Goal: Task Accomplishment & Management: Manage account settings

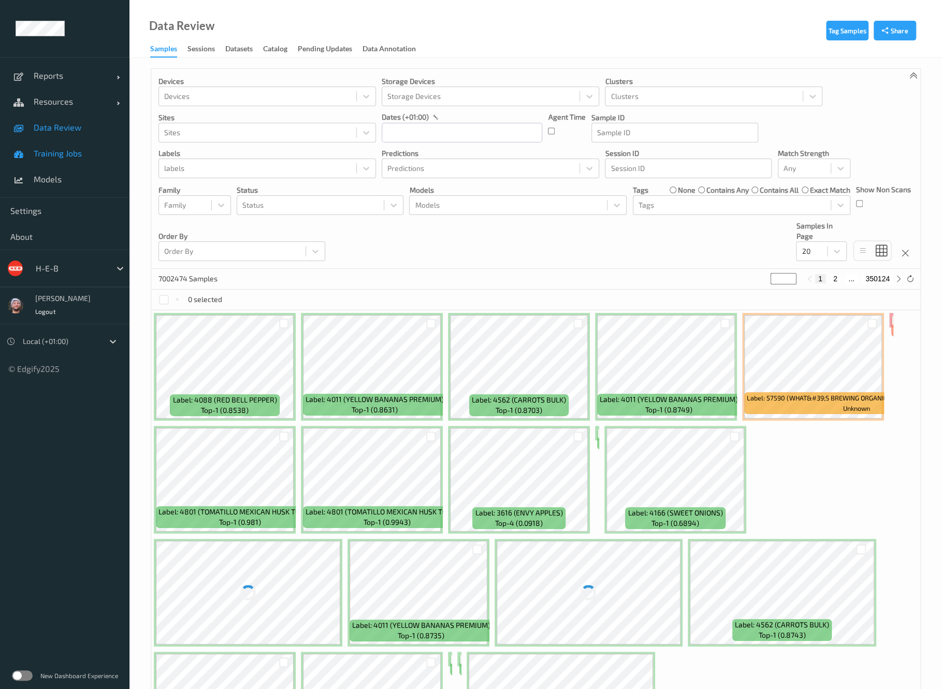
click at [85, 147] on link "Training Jobs" at bounding box center [65, 153] width 130 height 26
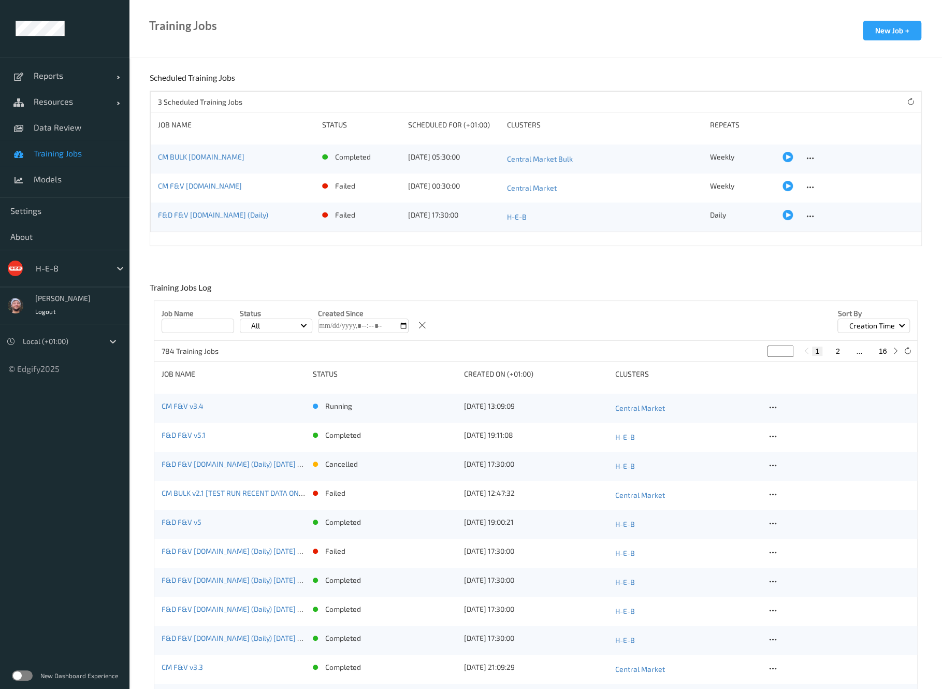
click at [199, 403] on div "CM F&V v3.4" at bounding box center [234, 408] width 144 height 15
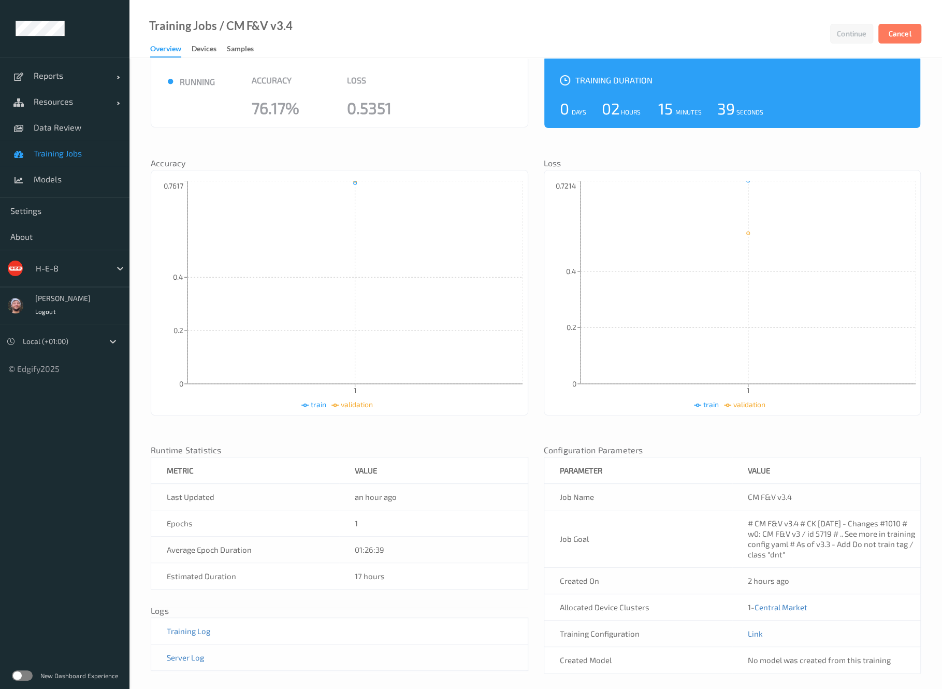
scroll to position [60, 0]
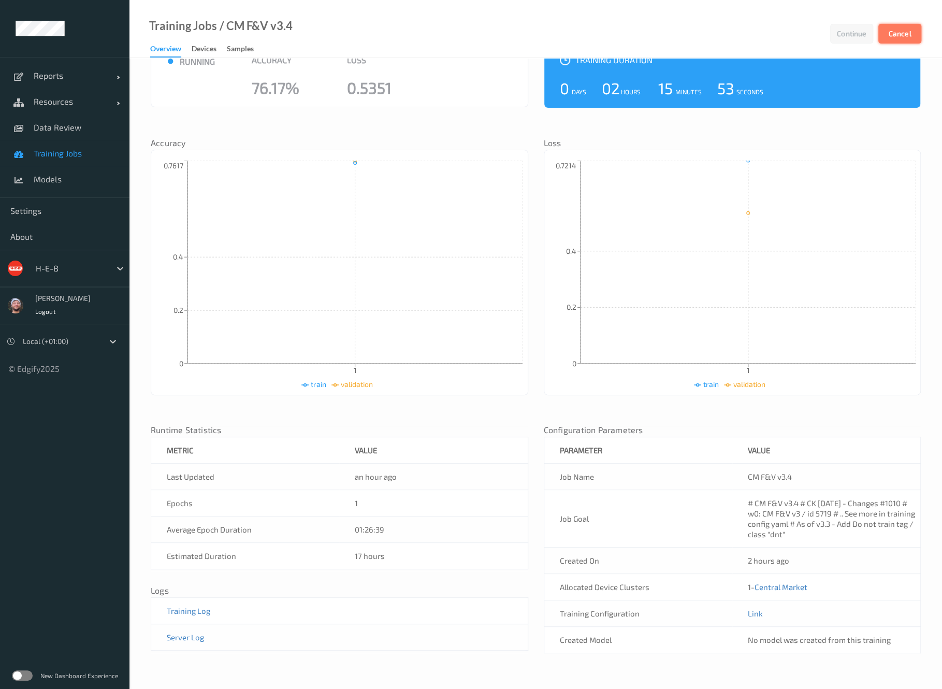
click at [906, 36] on button "Cancel" at bounding box center [900, 34] width 43 height 20
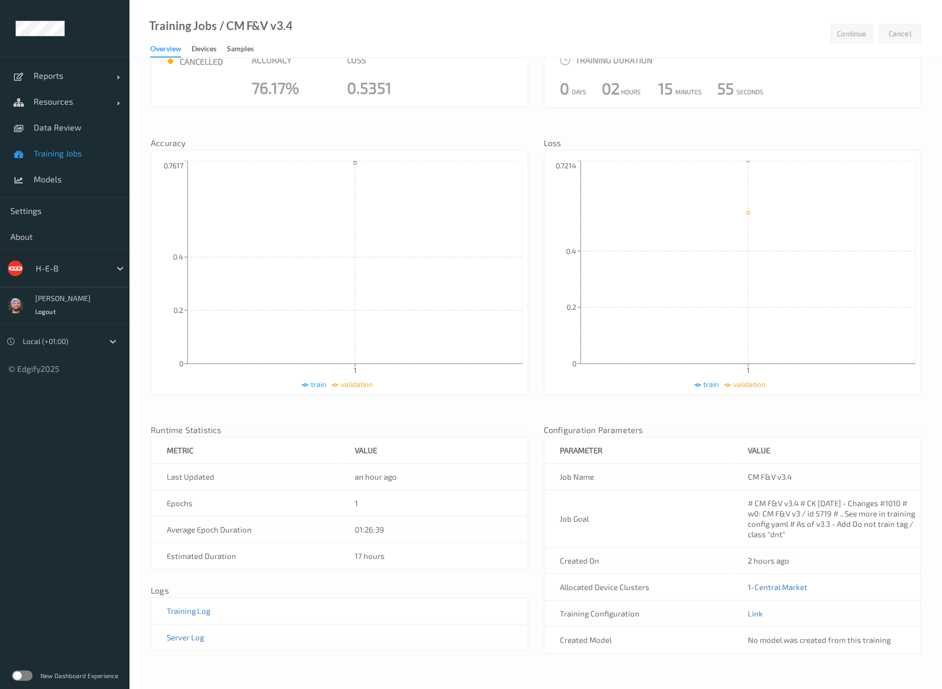
click at [83, 160] on link "Training Jobs" at bounding box center [65, 153] width 130 height 26
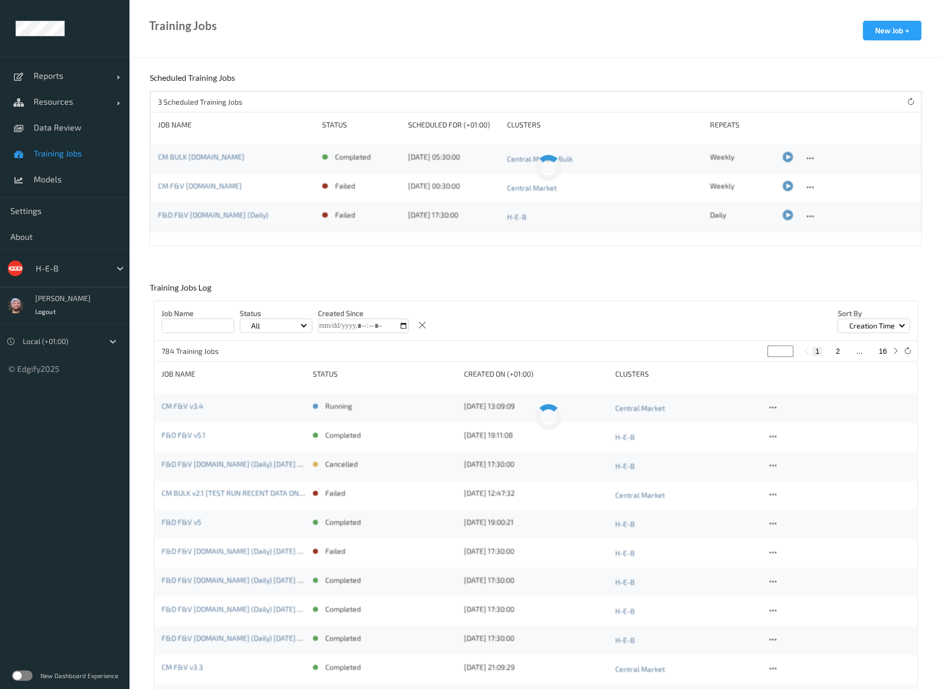
click at [60, 152] on span "Training Jobs" at bounding box center [76, 153] width 85 height 10
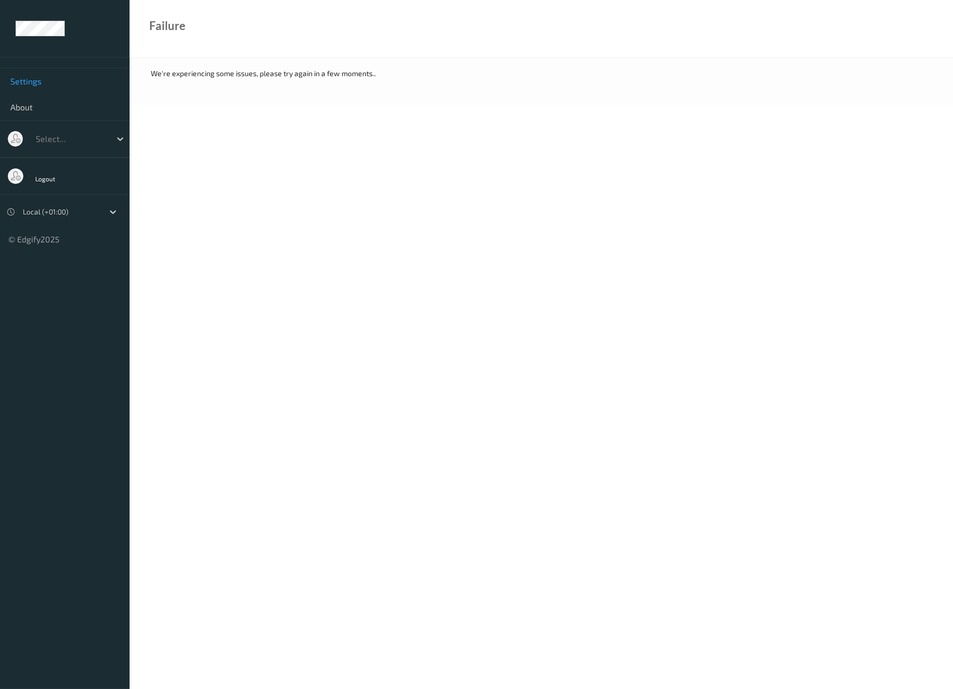
click at [48, 88] on link "Settings" at bounding box center [65, 81] width 130 height 26
click at [60, 79] on span "Settings" at bounding box center [64, 81] width 109 height 10
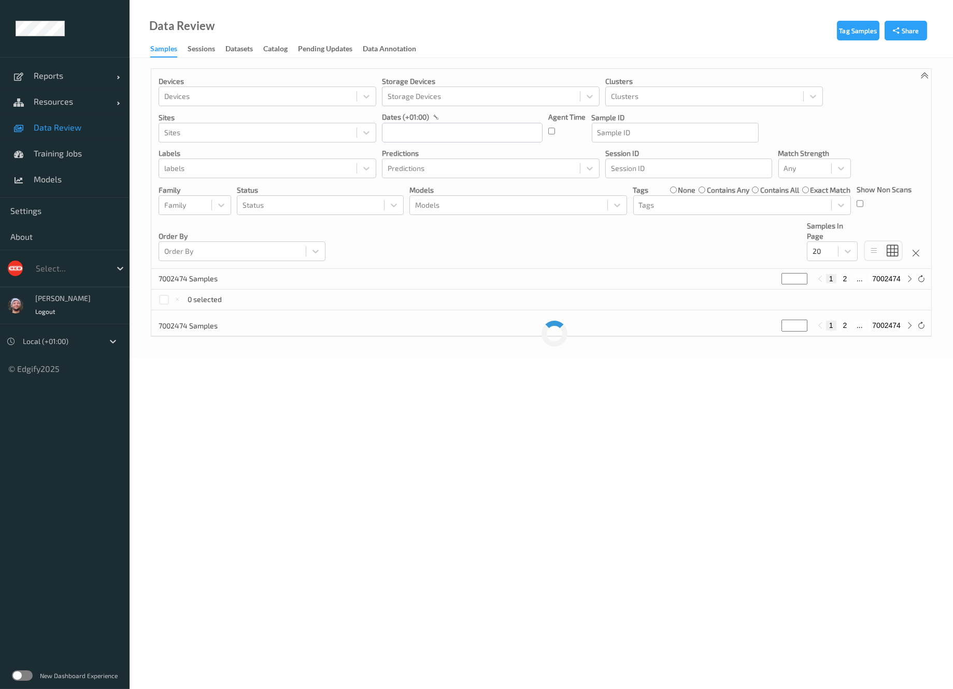
click at [245, 226] on div "Order By Order By" at bounding box center [242, 241] width 167 height 40
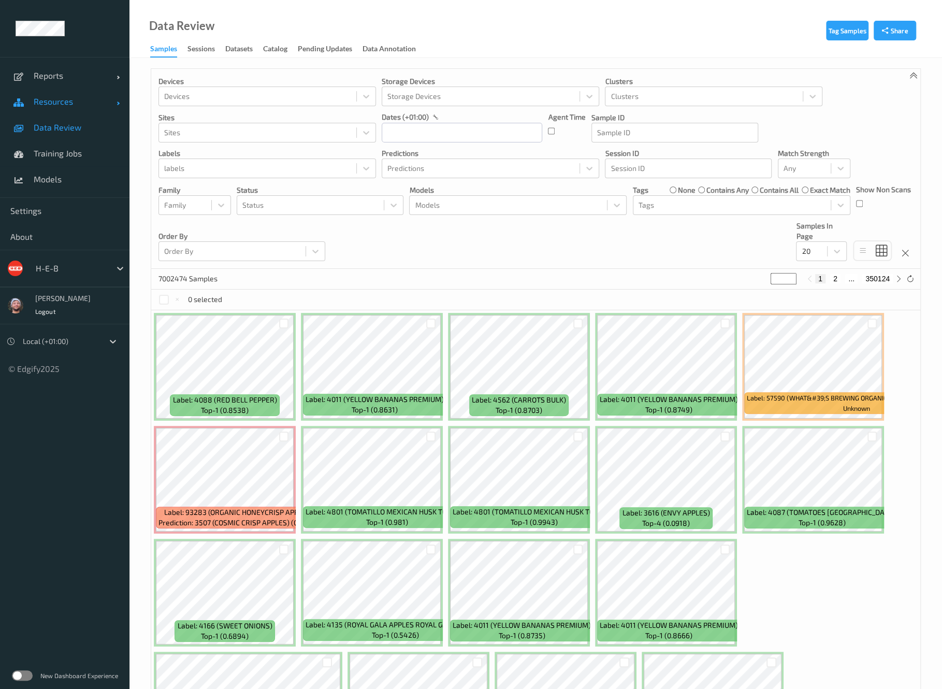
click at [117, 102] on span at bounding box center [118, 101] width 3 height 10
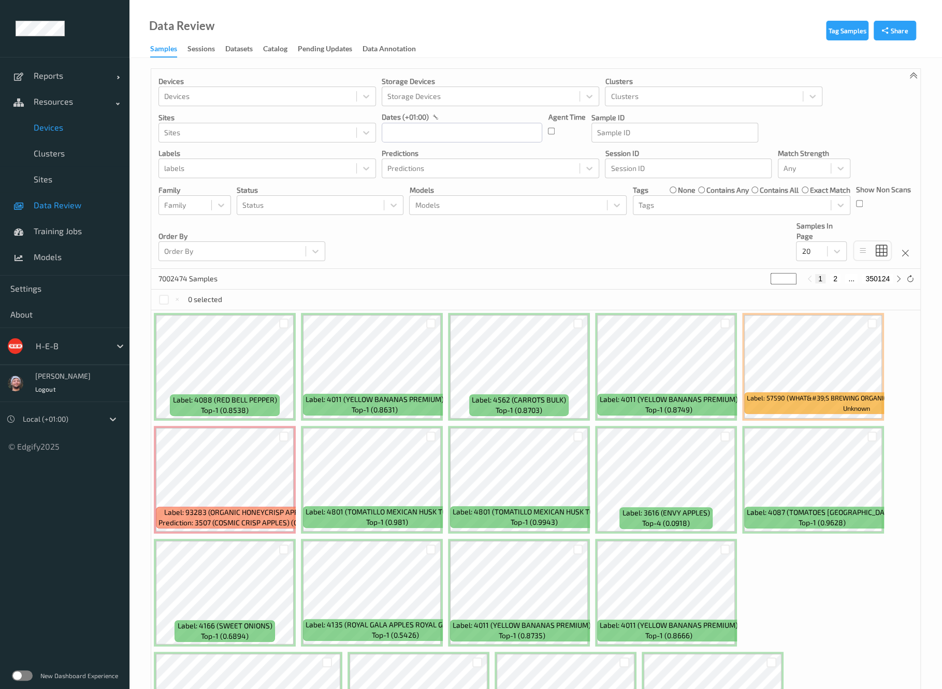
click at [83, 126] on span "Devices" at bounding box center [76, 127] width 85 height 10
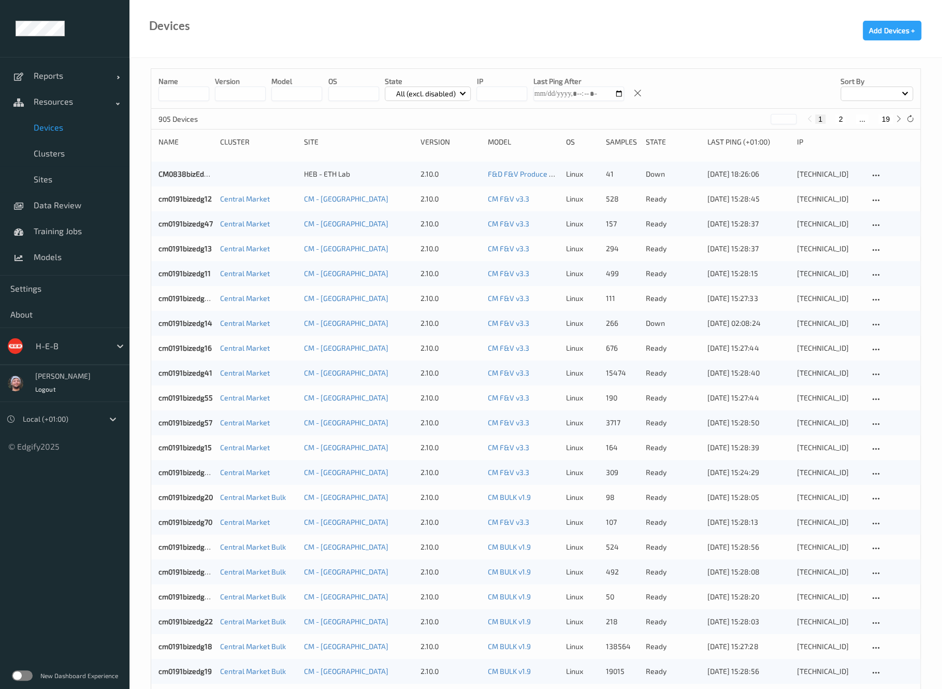
click at [887, 118] on button "19" at bounding box center [886, 118] width 15 height 9
type input "**"
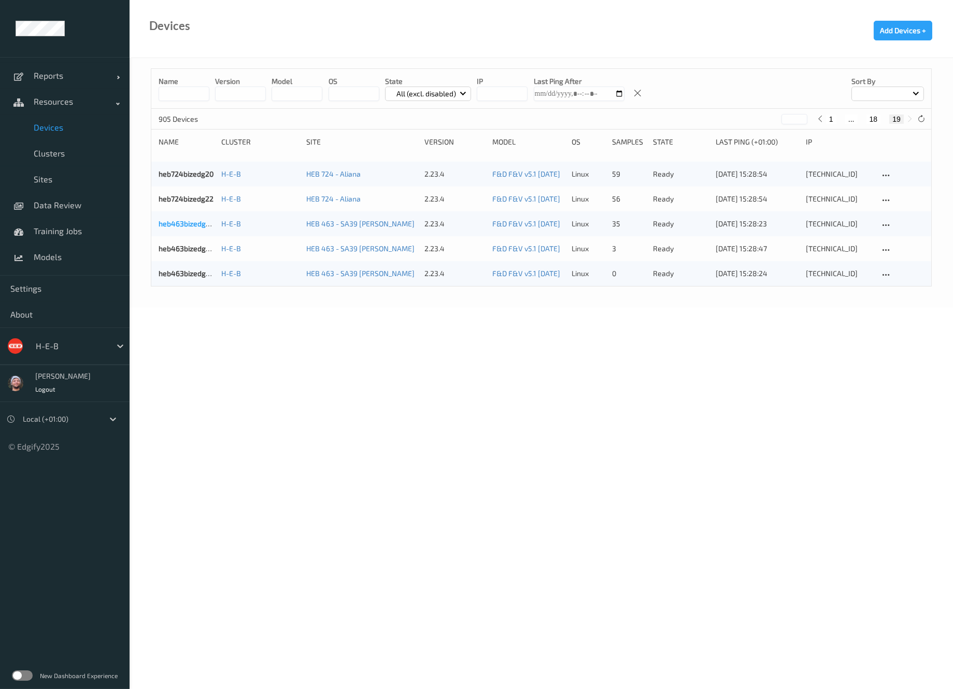
click at [199, 222] on link "heb463bizedg56" at bounding box center [186, 223] width 55 height 9
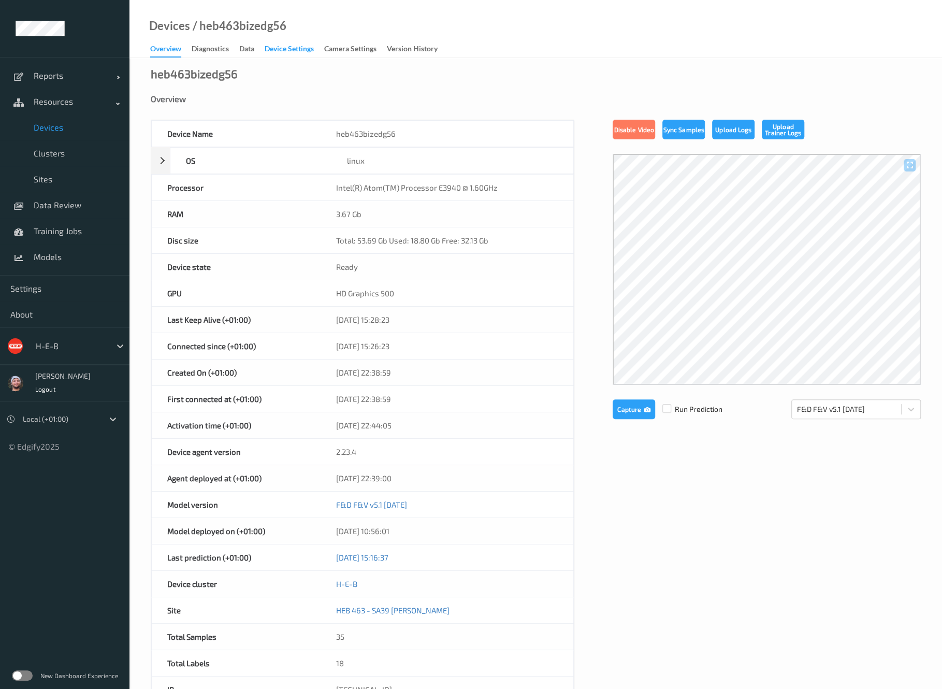
click at [289, 51] on div "Device Settings" at bounding box center [289, 50] width 49 height 13
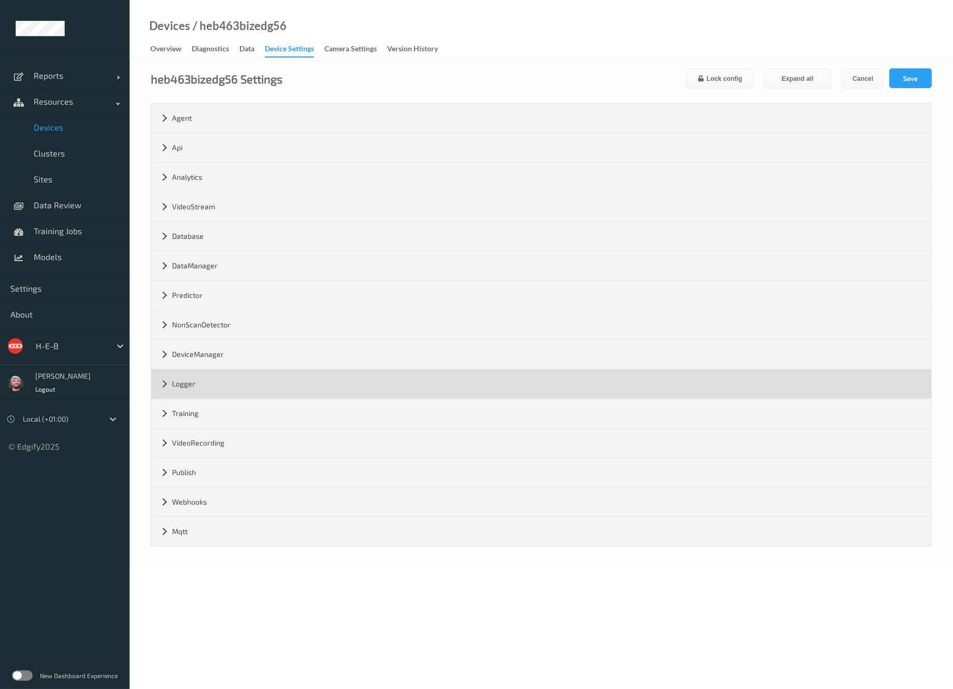
click at [254, 375] on div "Logger" at bounding box center [541, 383] width 780 height 29
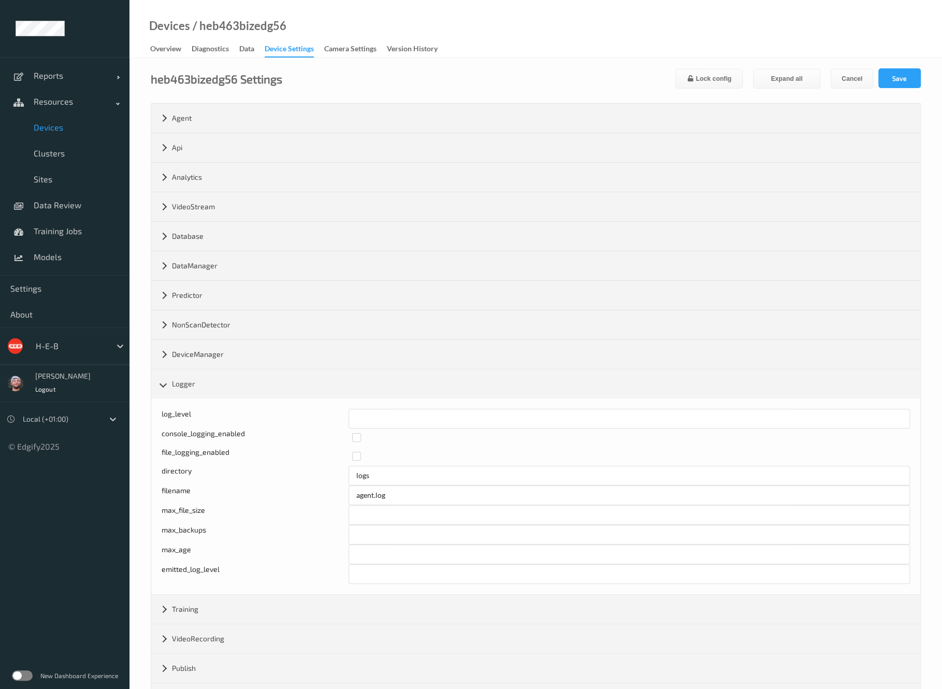
click at [63, 129] on span "Devices" at bounding box center [76, 127] width 85 height 10
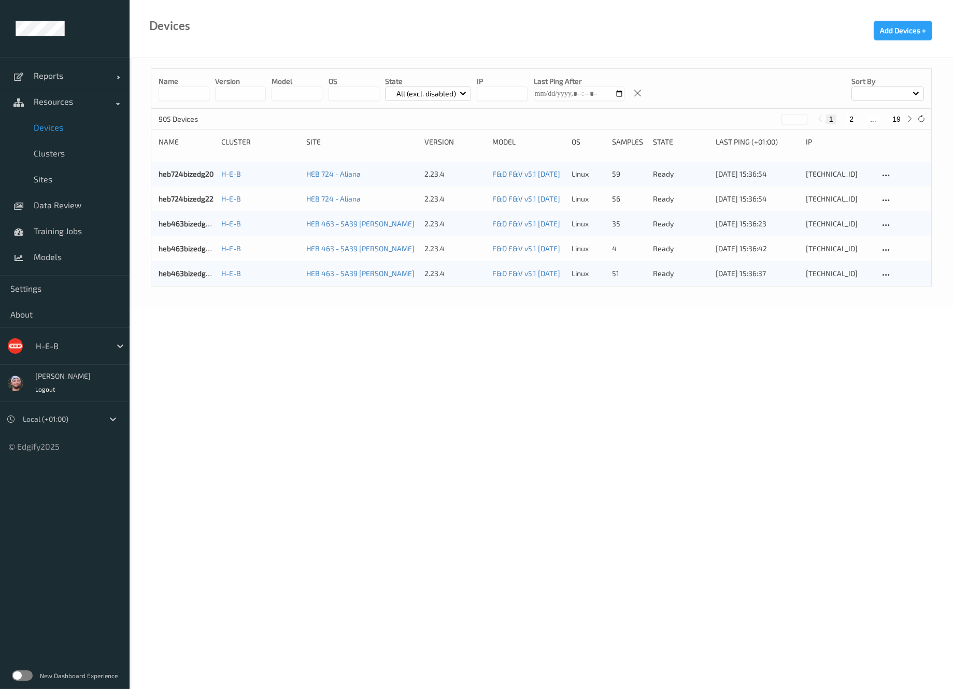
click at [190, 102] on div "Name version model OS State All (excl. disabled) IP Last Ping After Sort by" at bounding box center [541, 89] width 780 height 40
click at [188, 94] on input at bounding box center [184, 94] width 51 height 15
click at [188, 93] on input at bounding box center [184, 94] width 51 height 15
click at [512, 470] on body "Reports Default Report Customized Report Resources Devices Clusters Sites Data …" at bounding box center [476, 344] width 953 height 689
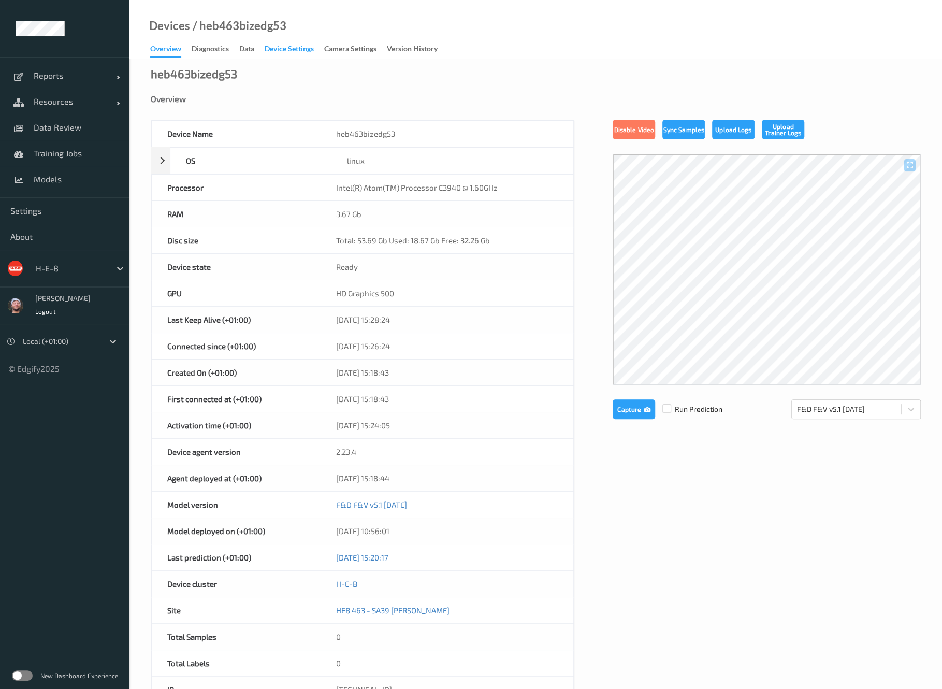
click at [314, 54] on div "Device Settings" at bounding box center [289, 50] width 49 height 13
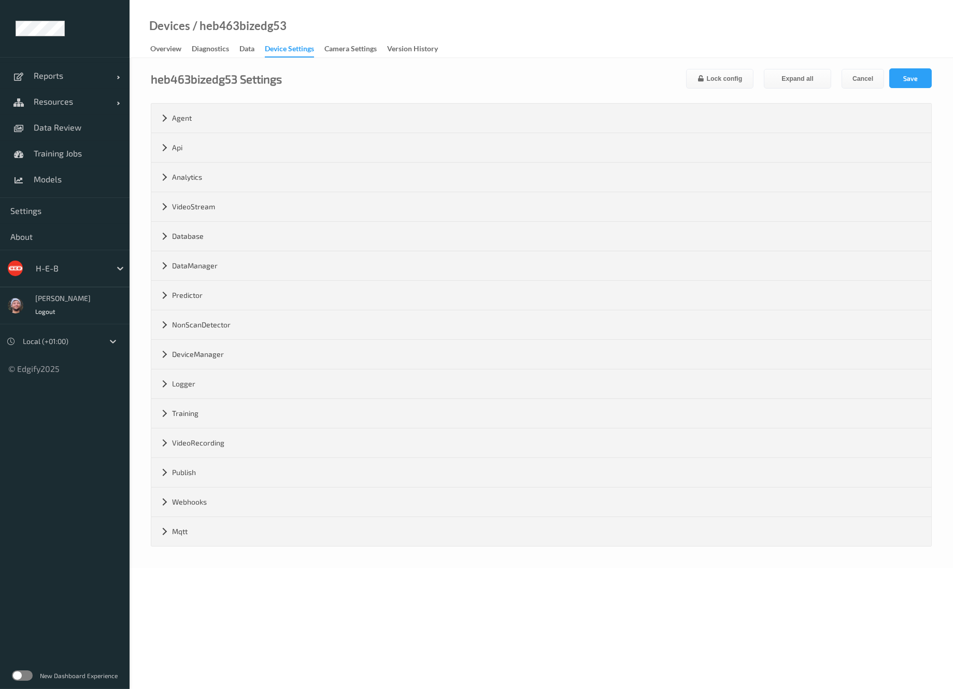
click at [234, 369] on div "Logger log_level * console_logging_enabled file_logging_enabled directory logs …" at bounding box center [541, 384] width 780 height 30
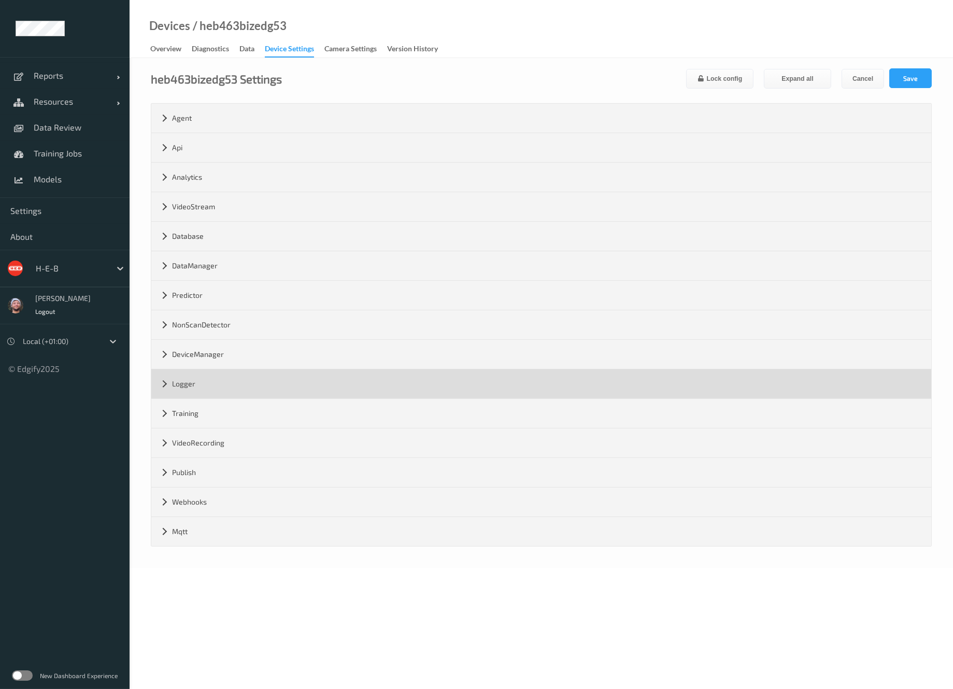
click at [264, 383] on div "Logger" at bounding box center [541, 383] width 780 height 29
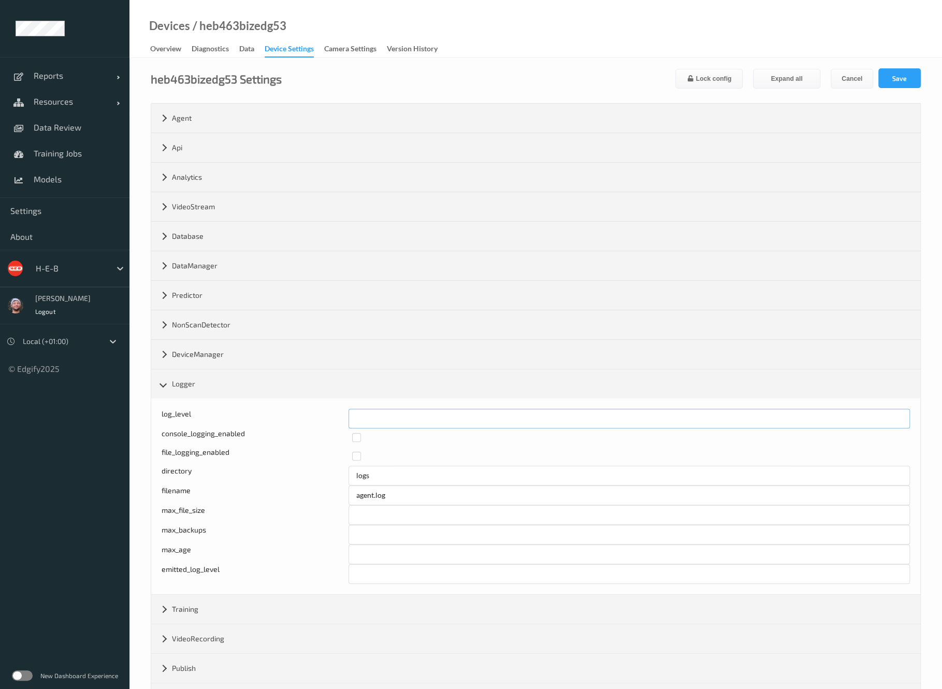
drag, startPoint x: 368, startPoint y: 415, endPoint x: 349, endPoint y: 418, distance: 19.9
click at [349, 418] on input "*" at bounding box center [630, 419] width 562 height 20
type input "*"
click at [896, 69] on button "Save" at bounding box center [900, 78] width 42 height 20
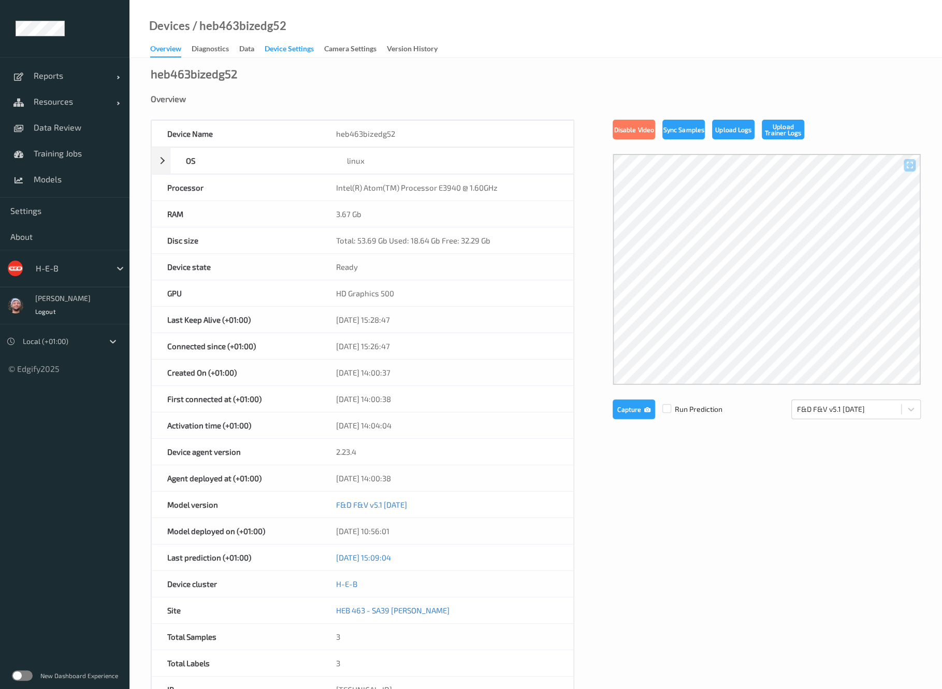
click at [295, 54] on div "Device Settings" at bounding box center [289, 50] width 49 height 13
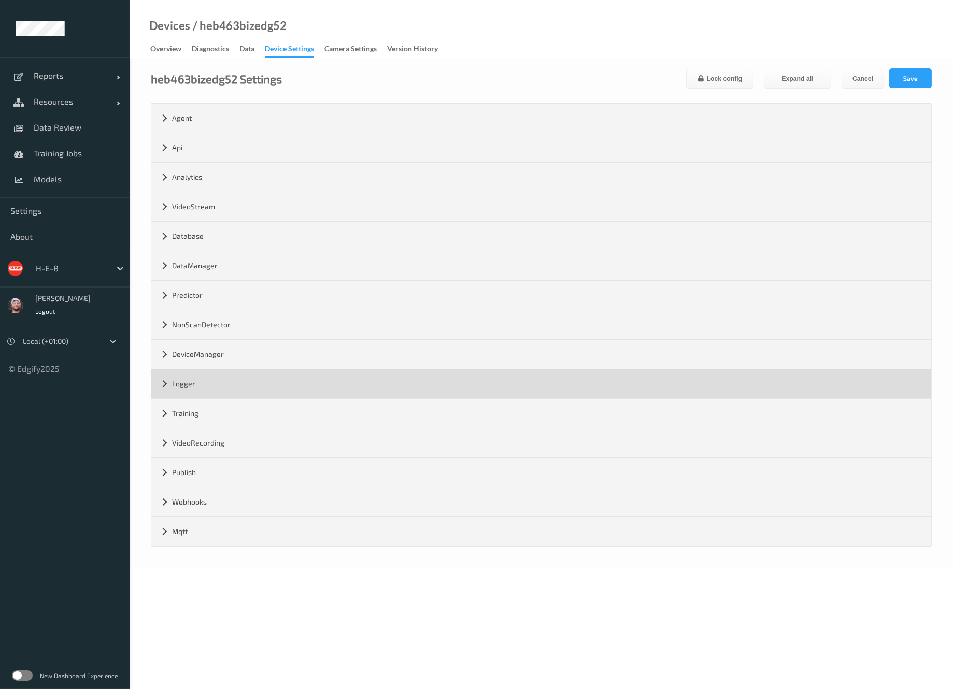
click at [220, 371] on div "Logger" at bounding box center [541, 383] width 780 height 29
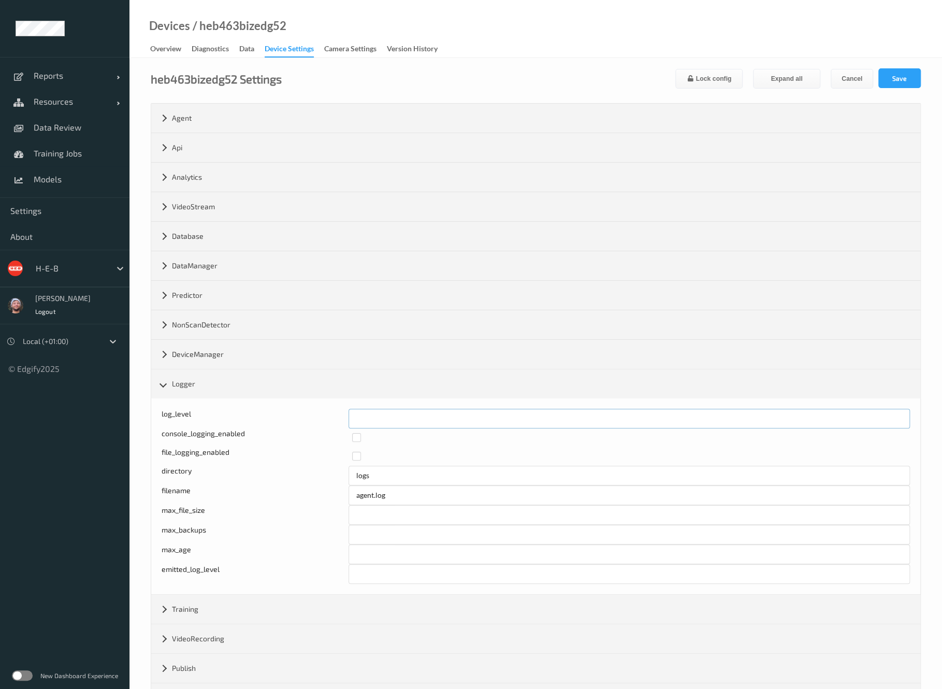
drag, startPoint x: 367, startPoint y: 411, endPoint x: 350, endPoint y: 413, distance: 17.2
click at [350, 413] on input "*" at bounding box center [630, 419] width 562 height 20
type input "*"
click at [896, 79] on button "Save" at bounding box center [900, 78] width 42 height 20
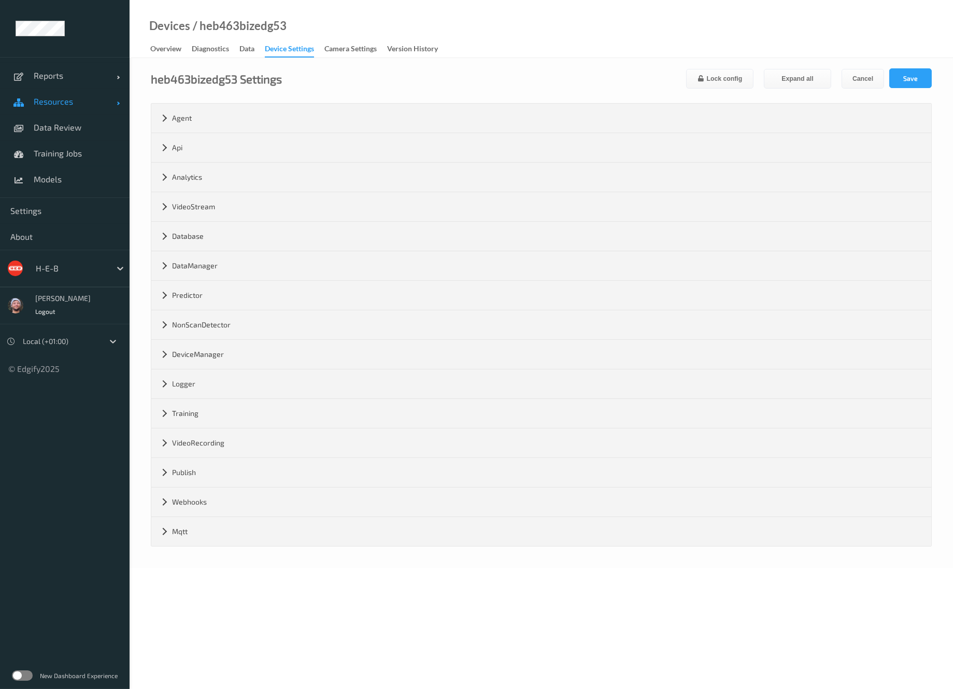
click at [68, 112] on link "Resources" at bounding box center [65, 102] width 130 height 26
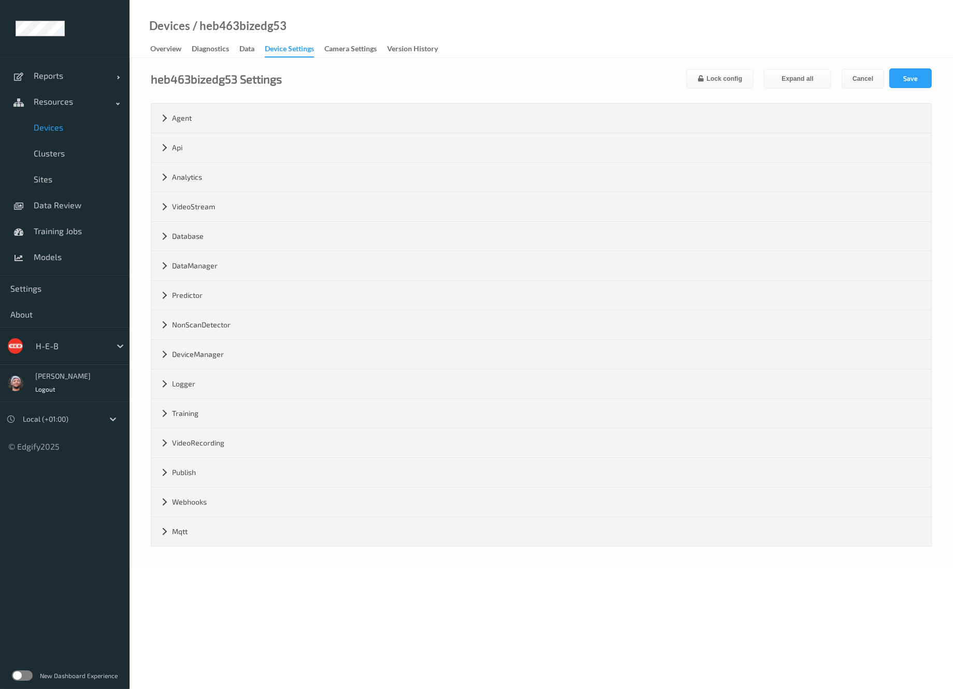
click at [67, 126] on span "Devices" at bounding box center [76, 127] width 85 height 10
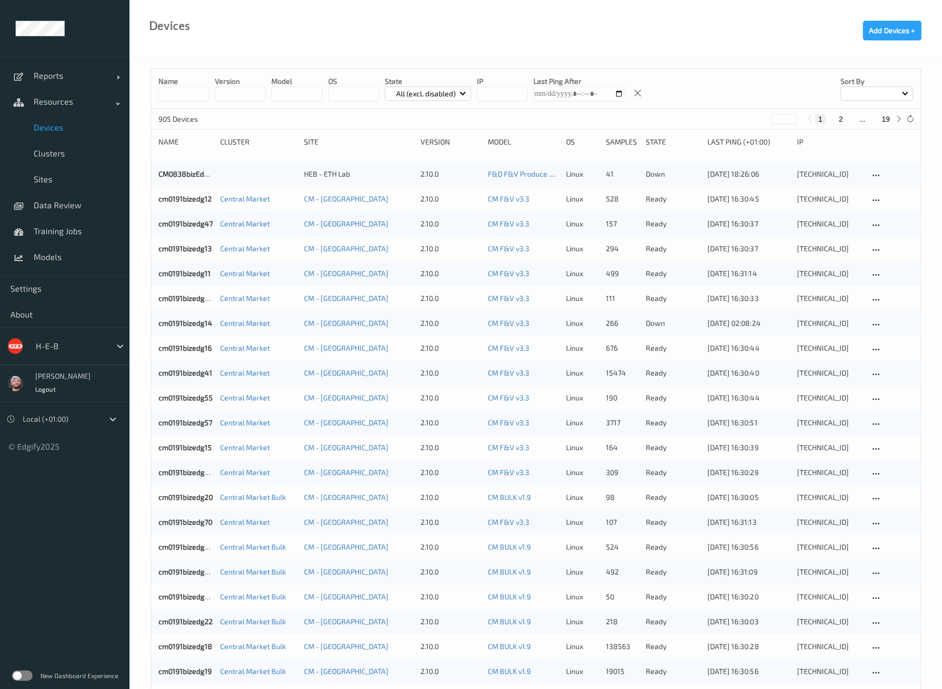
click at [197, 92] on input at bounding box center [184, 94] width 51 height 15
click at [910, 120] on icon at bounding box center [911, 119] width 8 height 8
click at [883, 119] on button "19" at bounding box center [886, 118] width 15 height 9
type input "**"
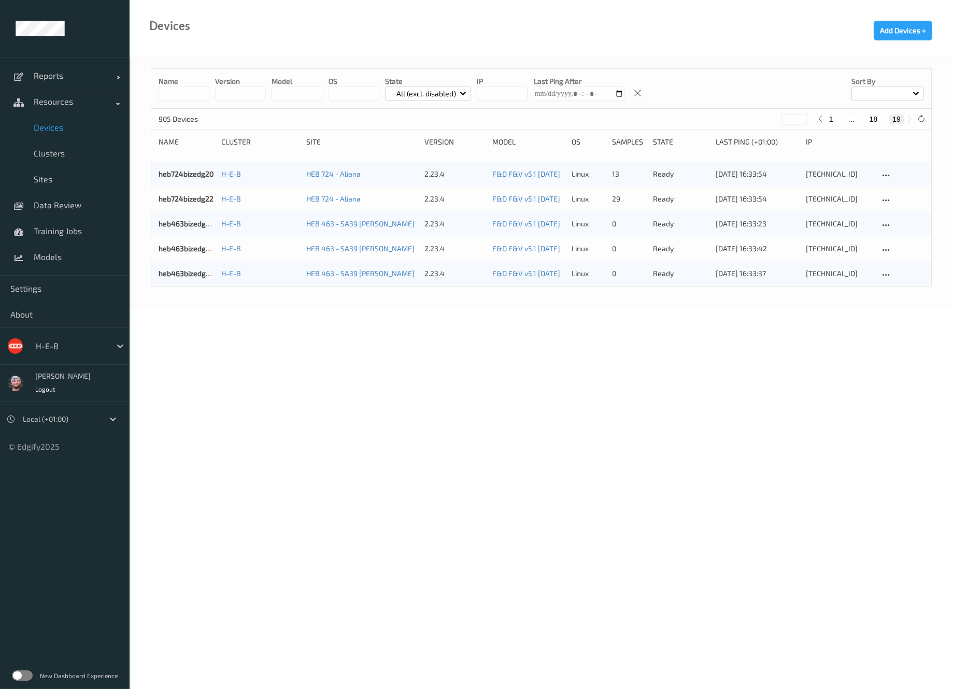
click at [191, 278] on div "heb463bizedg53" at bounding box center [186, 273] width 55 height 10
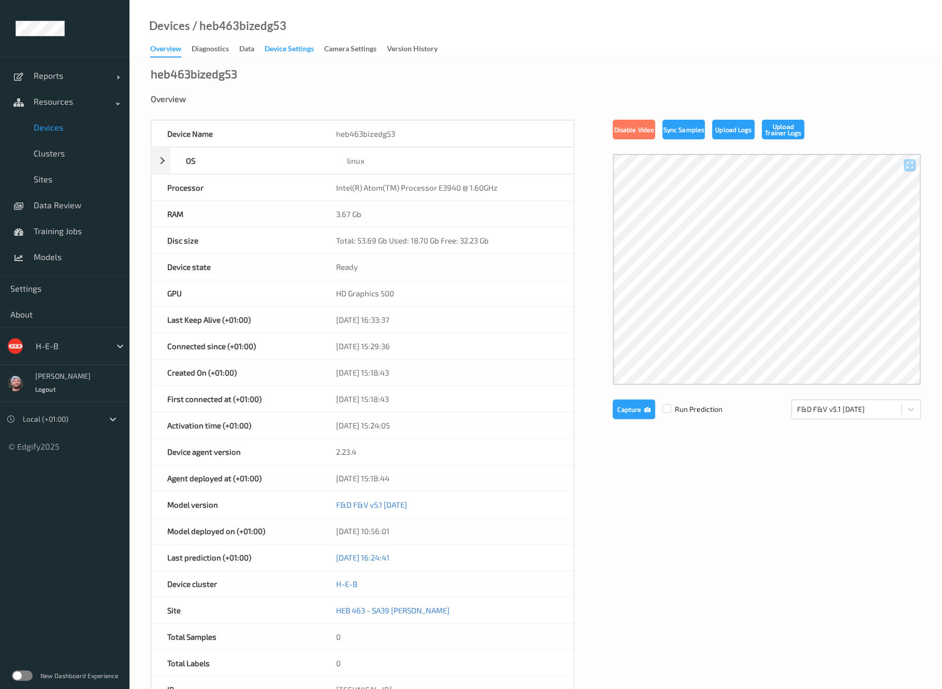
click at [286, 56] on div "Device Settings" at bounding box center [289, 50] width 49 height 13
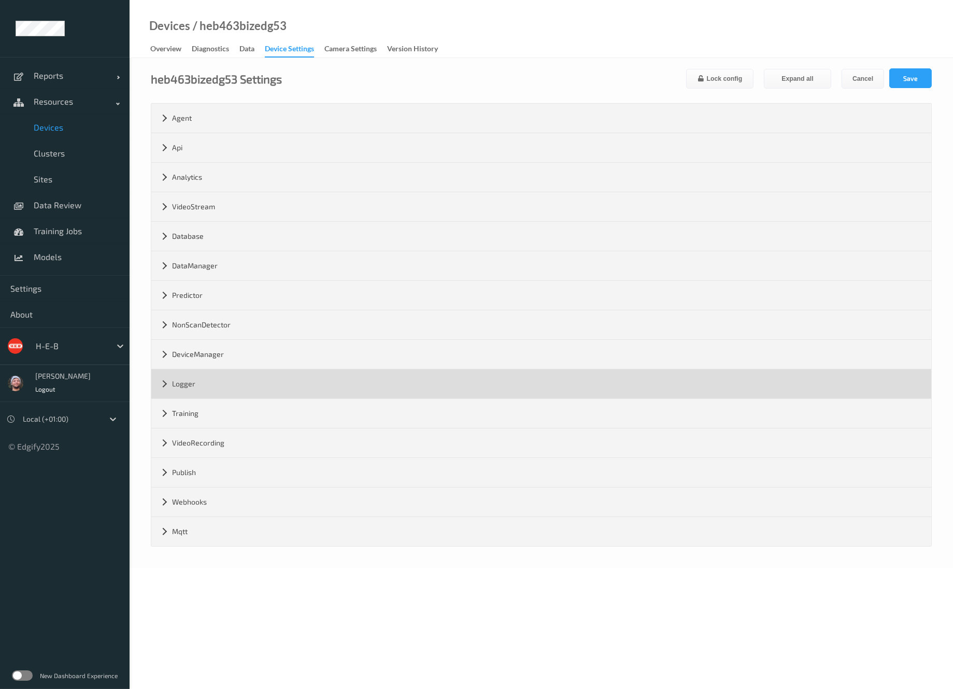
click at [223, 382] on div "Logger" at bounding box center [541, 383] width 780 height 29
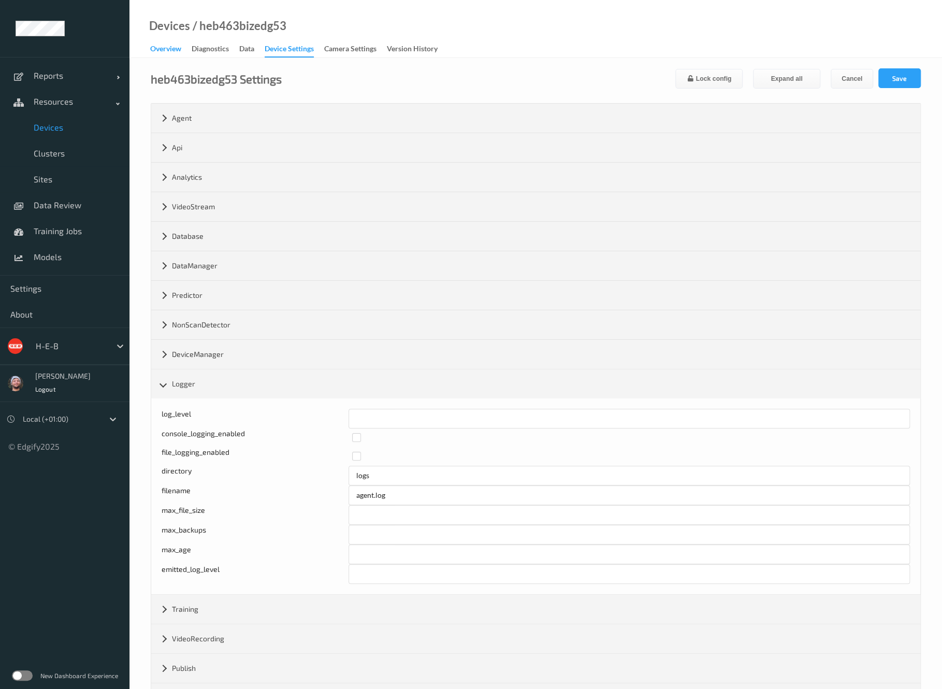
click at [171, 53] on div "Overview" at bounding box center [165, 50] width 31 height 13
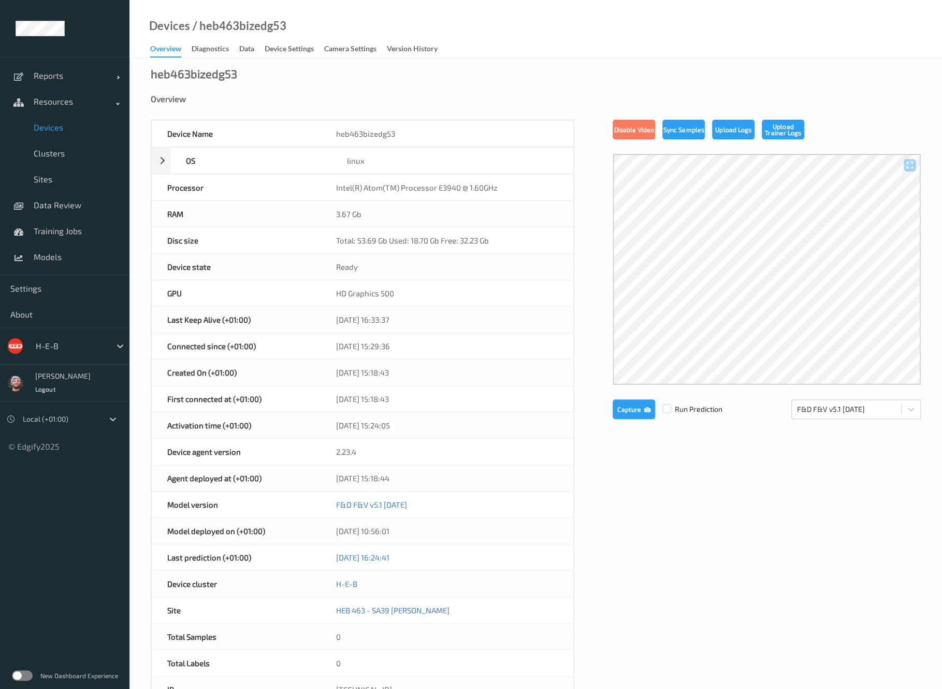
click at [87, 131] on span "Devices" at bounding box center [76, 127] width 85 height 10
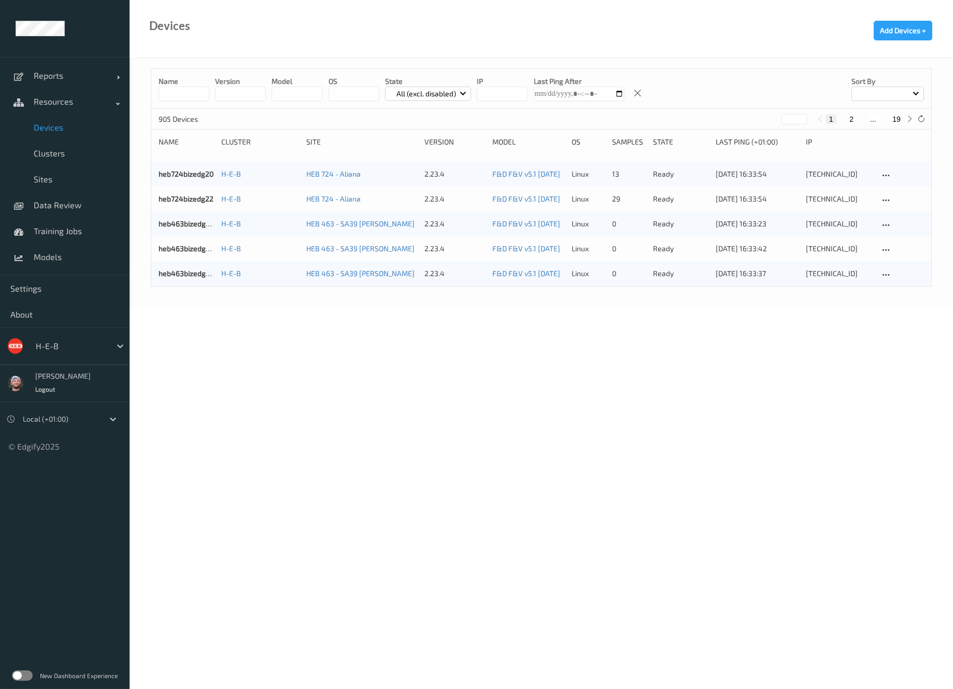
click at [184, 94] on input at bounding box center [184, 94] width 51 height 15
type input "***"
